Goal: Task Accomplishment & Management: Use online tool/utility

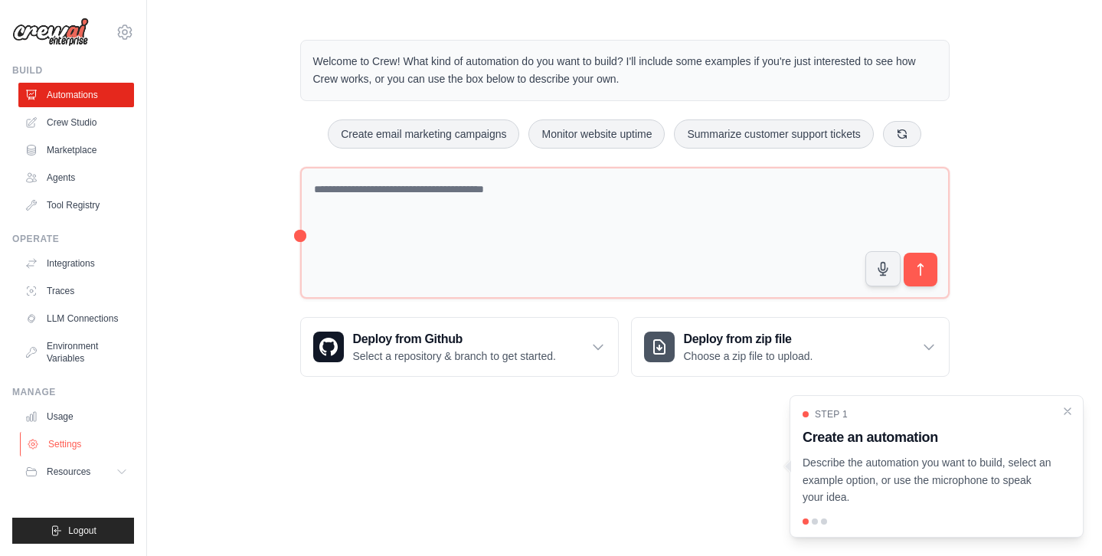
click at [64, 444] on link "Settings" at bounding box center [78, 444] width 116 height 24
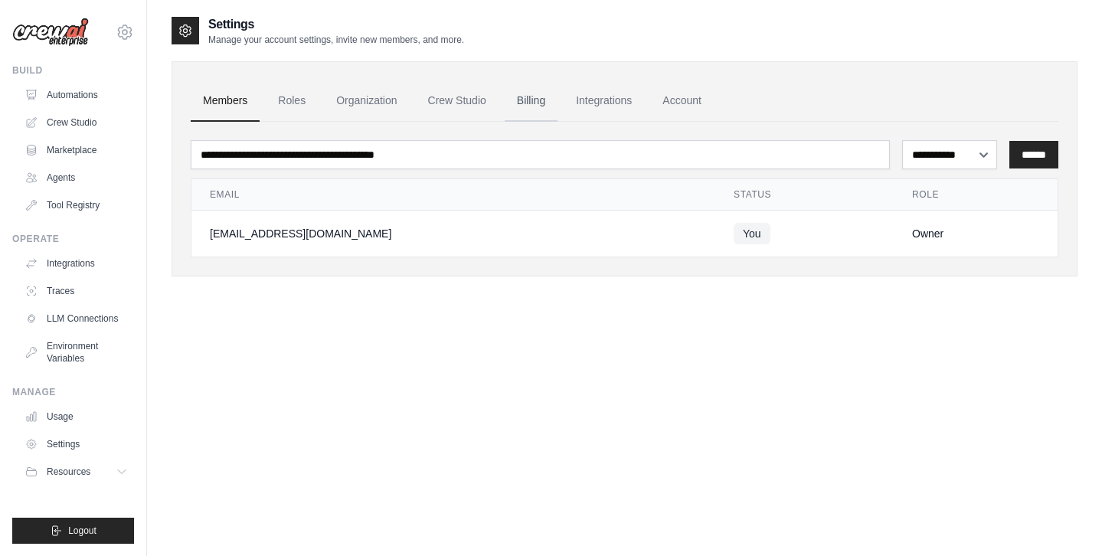
click at [544, 98] on link "Billing" at bounding box center [530, 100] width 53 height 41
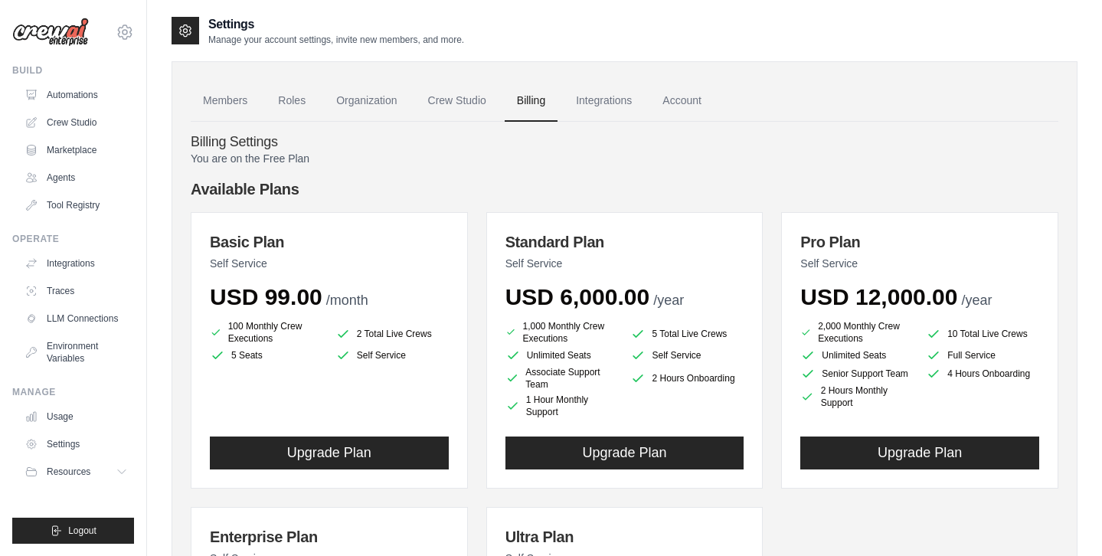
click at [263, 149] on h4 "Billing Settings" at bounding box center [624, 142] width 867 height 17
click at [450, 108] on link "Crew Studio" at bounding box center [457, 100] width 83 height 41
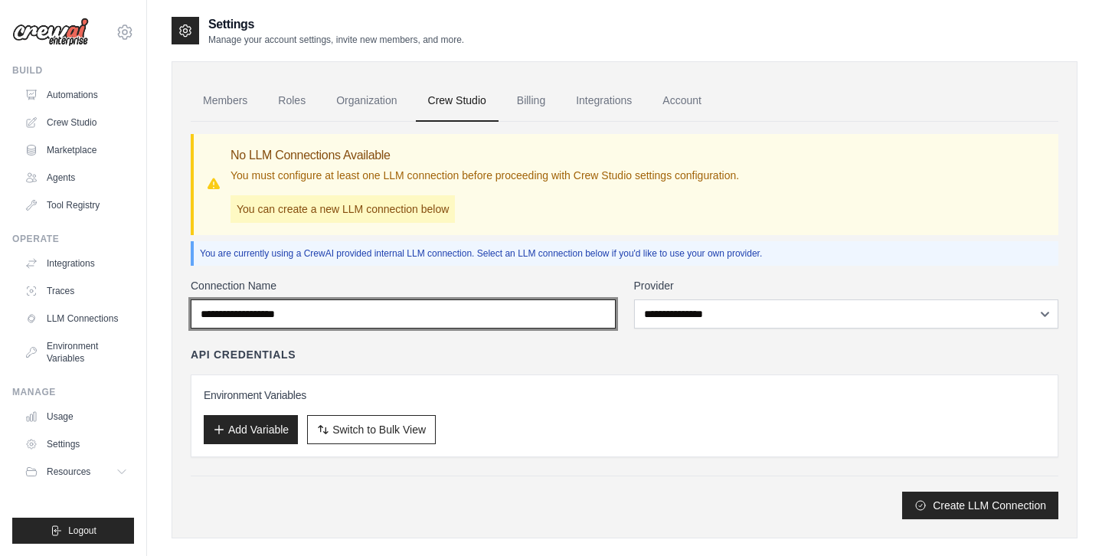
click at [534, 315] on input "Connection Name" at bounding box center [403, 313] width 425 height 29
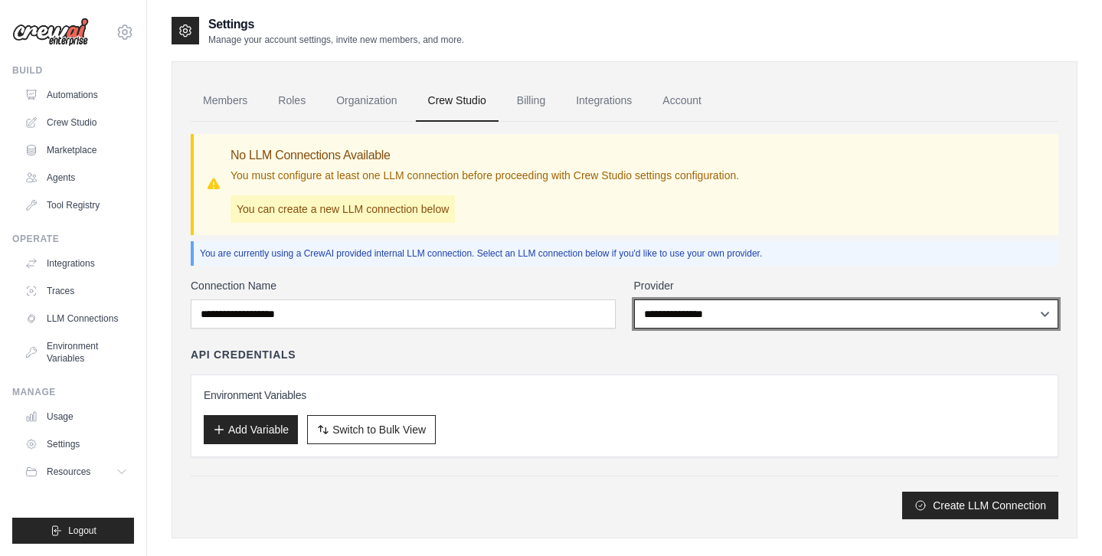
click at [827, 309] on select "**********" at bounding box center [846, 313] width 425 height 29
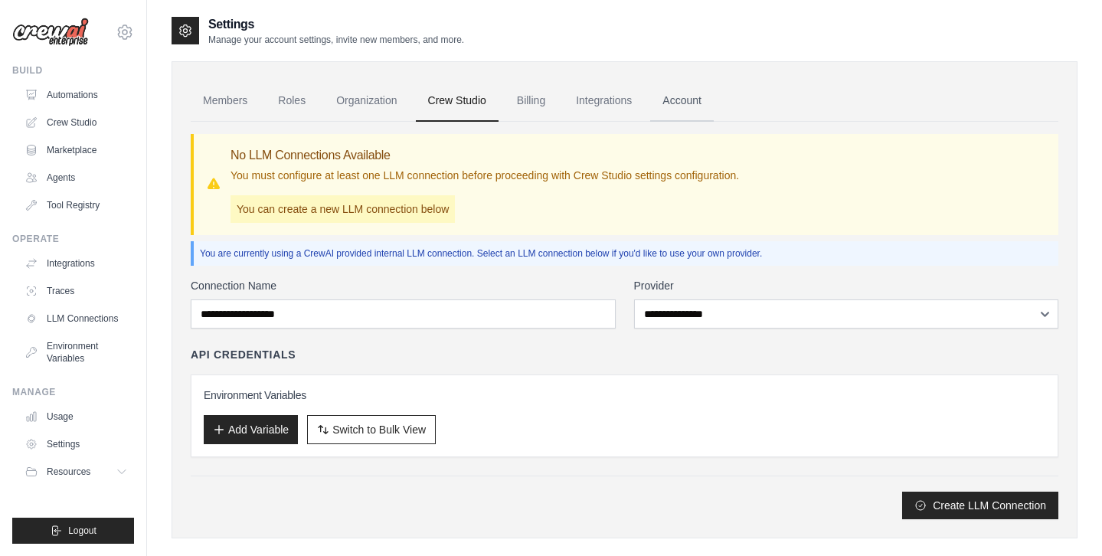
click at [707, 112] on link "Account" at bounding box center [682, 100] width 64 height 41
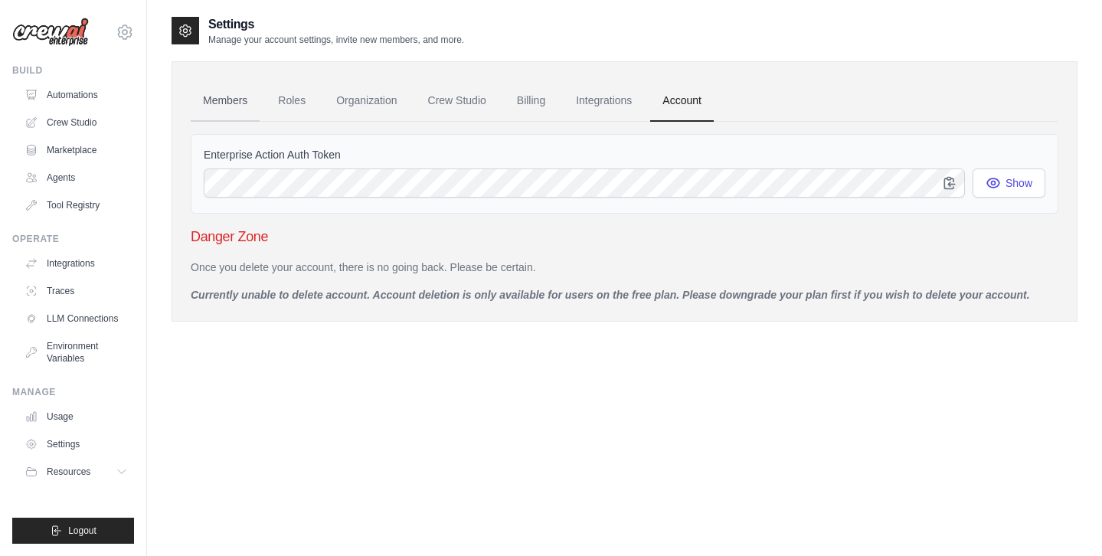
click at [204, 106] on link "Members" at bounding box center [225, 100] width 69 height 41
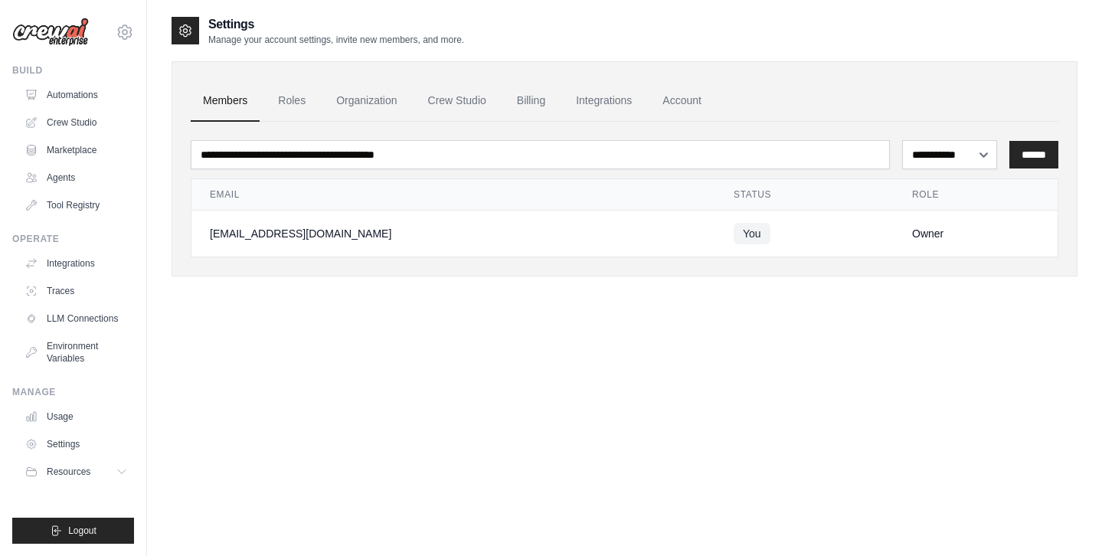
click at [65, 31] on img at bounding box center [50, 32] width 77 height 29
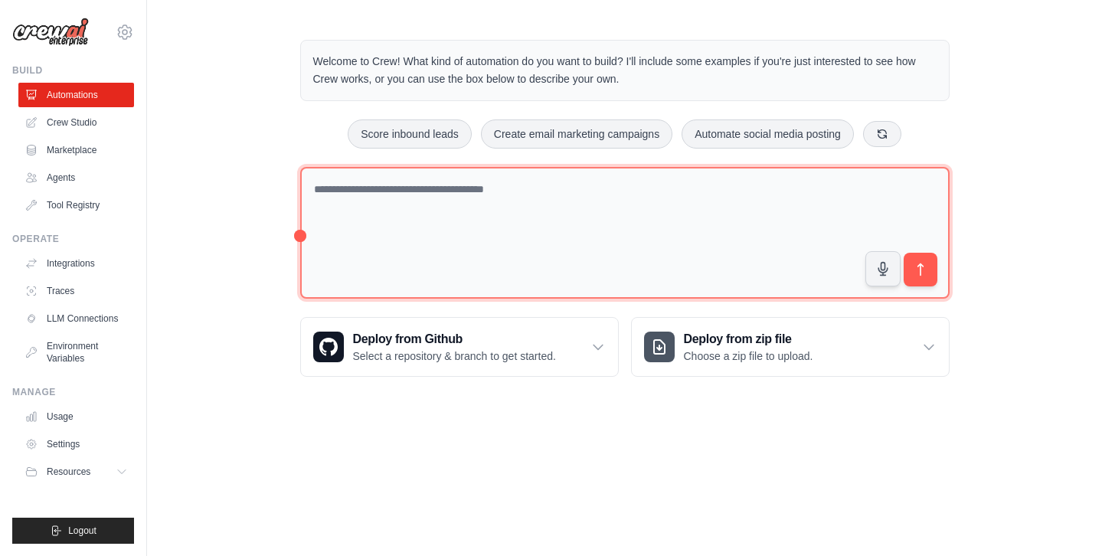
click at [471, 240] on textarea at bounding box center [624, 233] width 649 height 132
drag, startPoint x: 540, startPoint y: 184, endPoint x: 322, endPoint y: 187, distance: 218.2
click at [322, 187] on textarea "To enrich screen reader interactions, please activate Accessibility in Grammarl…" at bounding box center [624, 233] width 649 height 132
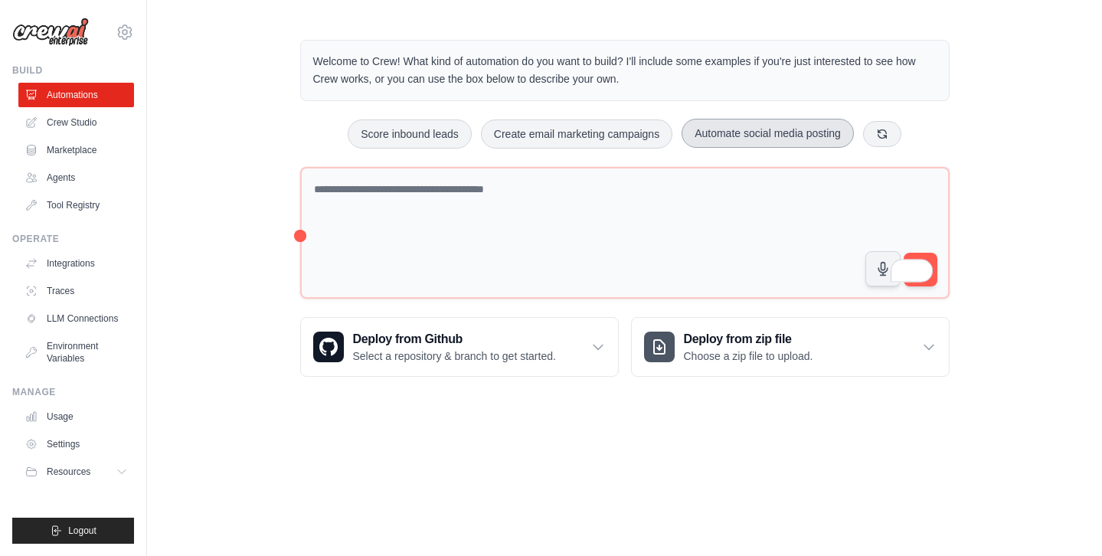
click at [736, 138] on button "Automate social media posting" at bounding box center [767, 133] width 172 height 29
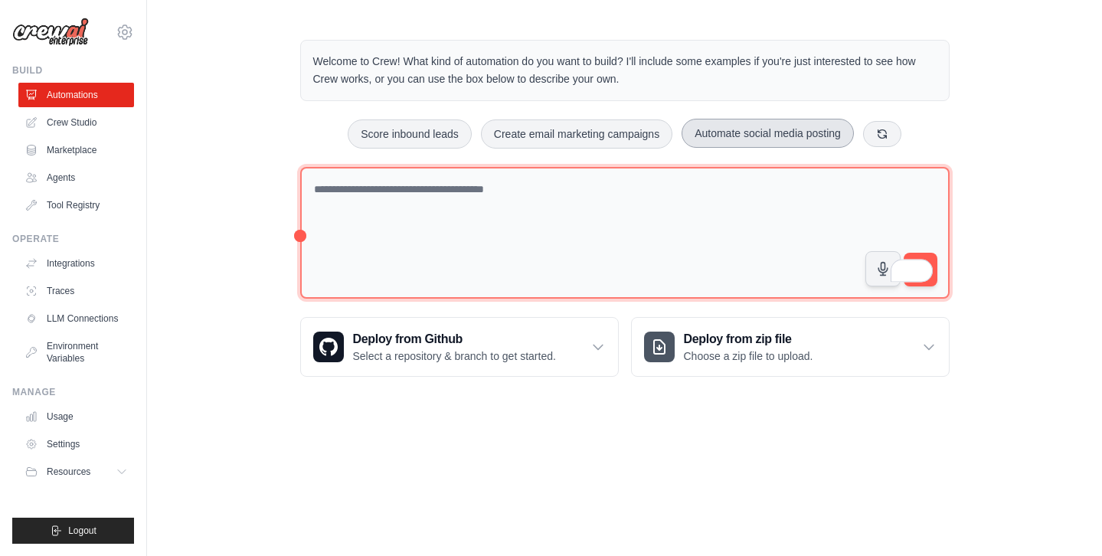
type textarea "**********"
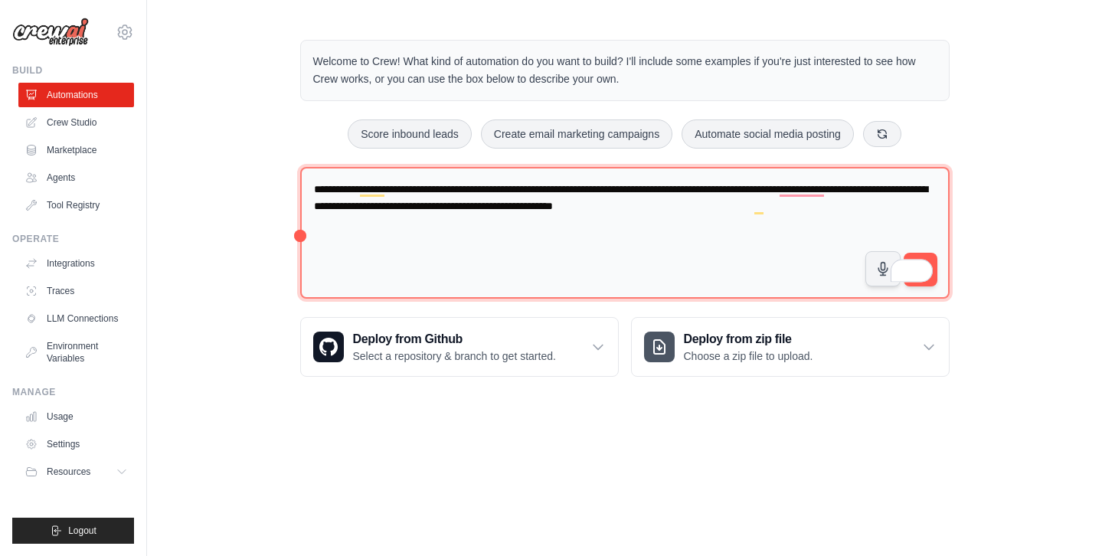
drag, startPoint x: 661, startPoint y: 256, endPoint x: 289, endPoint y: -23, distance: 465.9
click at [289, 0] on html "[EMAIL_ADDRESS][DOMAIN_NAME] Settings Build Automations Crew Studio" at bounding box center [551, 278] width 1102 height 556
